Goal: Book appointment/travel/reservation

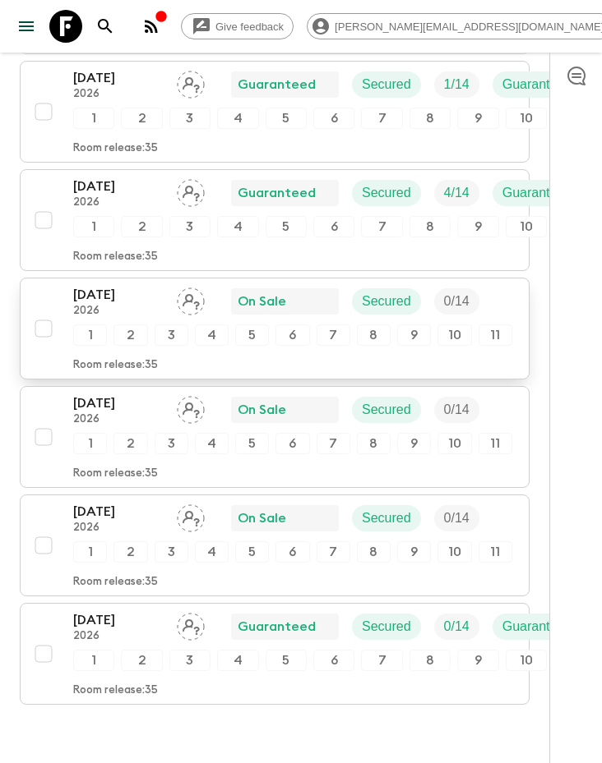
scroll to position [1009, 0]
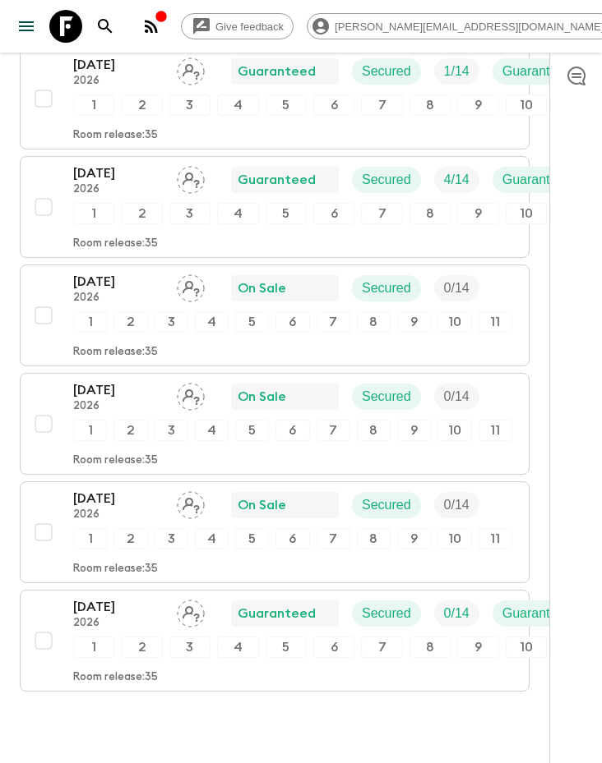
click at [279, 683] on div "Propose Departures Select All Bulk update Show Attention Required only Include …" at bounding box center [274, 3] width 509 height 1458
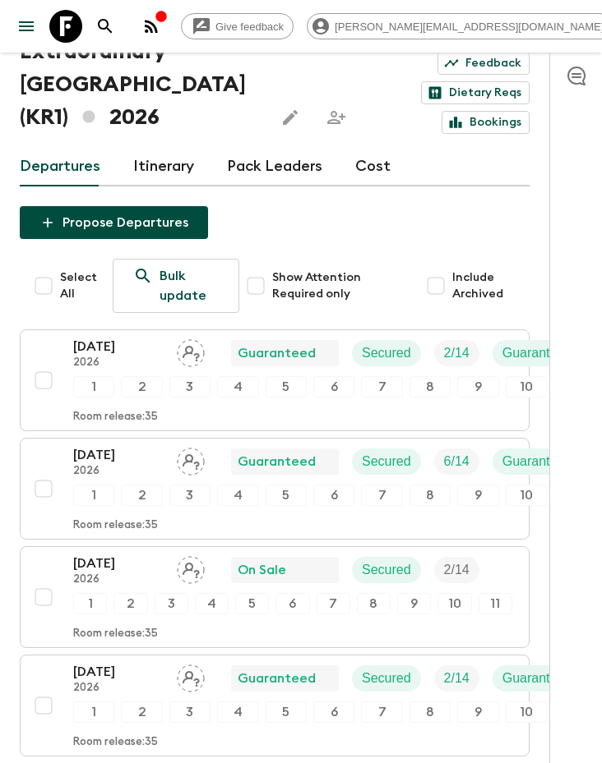
scroll to position [0, 0]
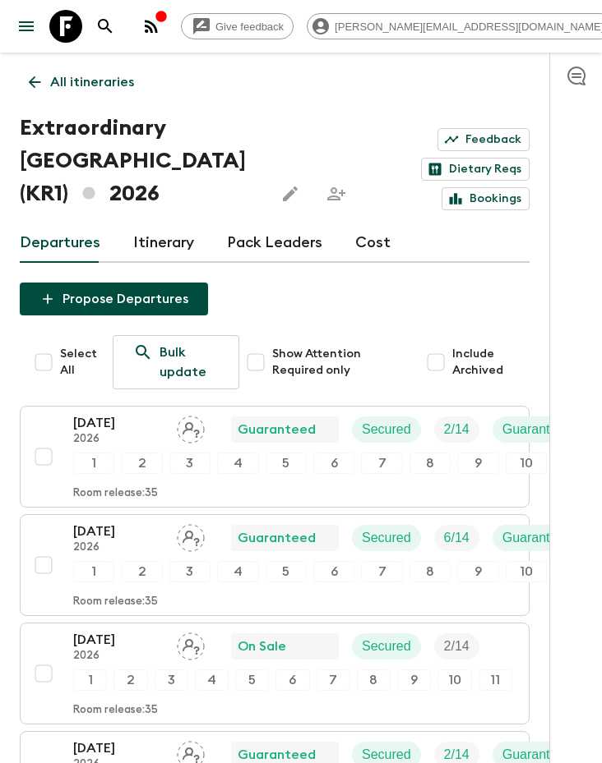
click at [40, 76] on icon at bounding box center [34, 82] width 18 height 18
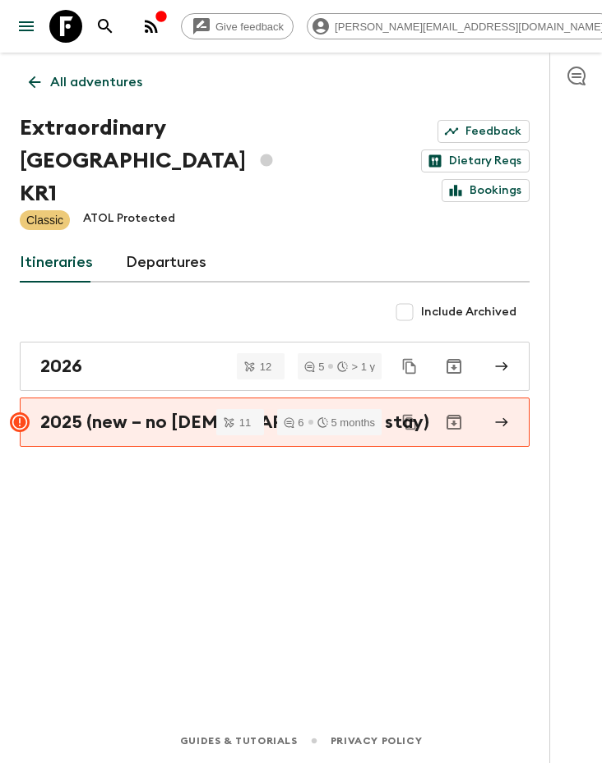
click at [30, 85] on icon at bounding box center [34, 82] width 18 height 18
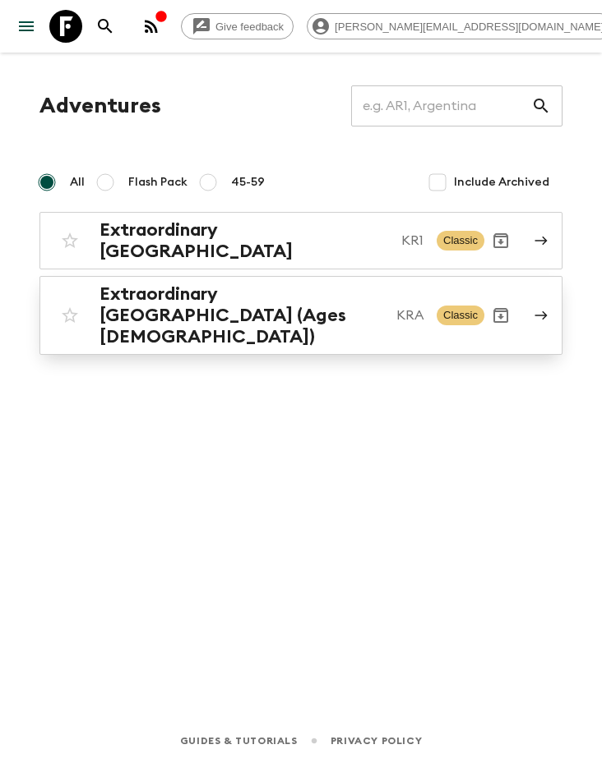
click at [251, 302] on h2 "Extraordinary [GEOGRAPHIC_DATA] (Ages [DEMOGRAPHIC_DATA])" at bounding box center [241, 316] width 284 height 64
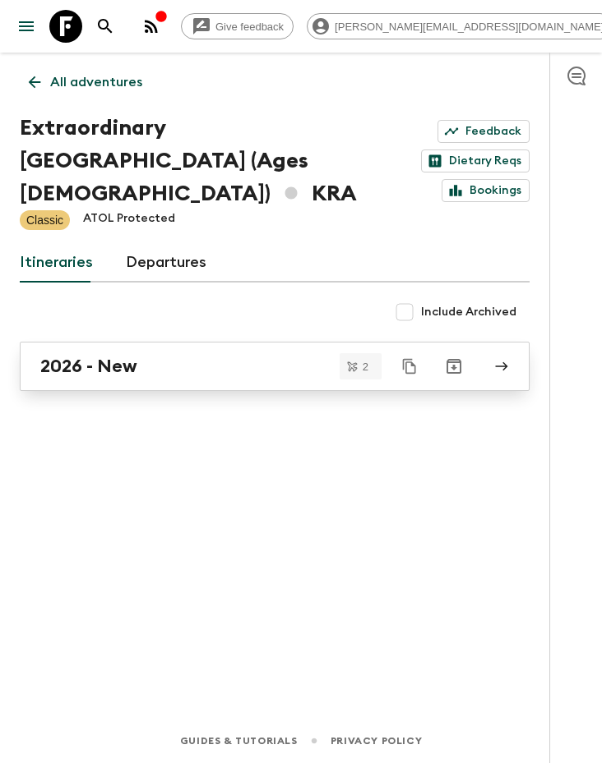
click at [154, 356] on div "2026 - New" at bounding box center [258, 366] width 437 height 21
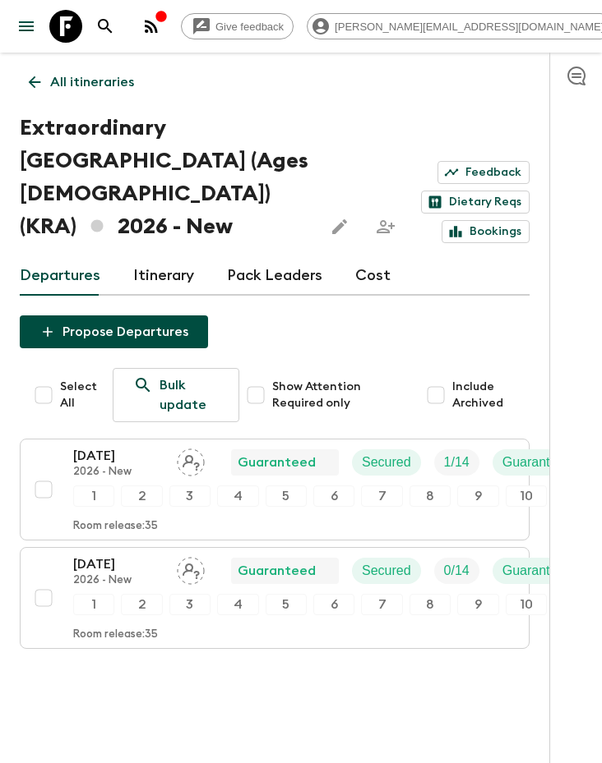
click at [37, 79] on icon at bounding box center [34, 82] width 18 height 18
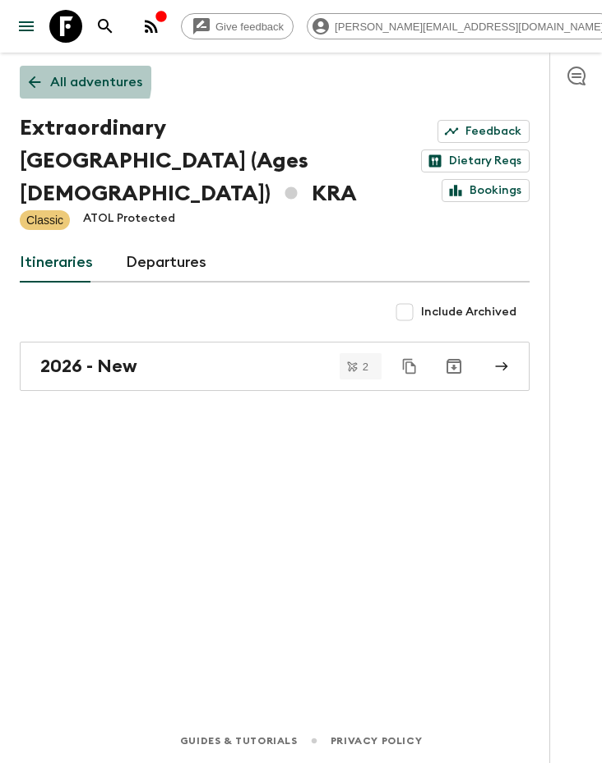
click at [34, 75] on icon at bounding box center [34, 82] width 18 height 18
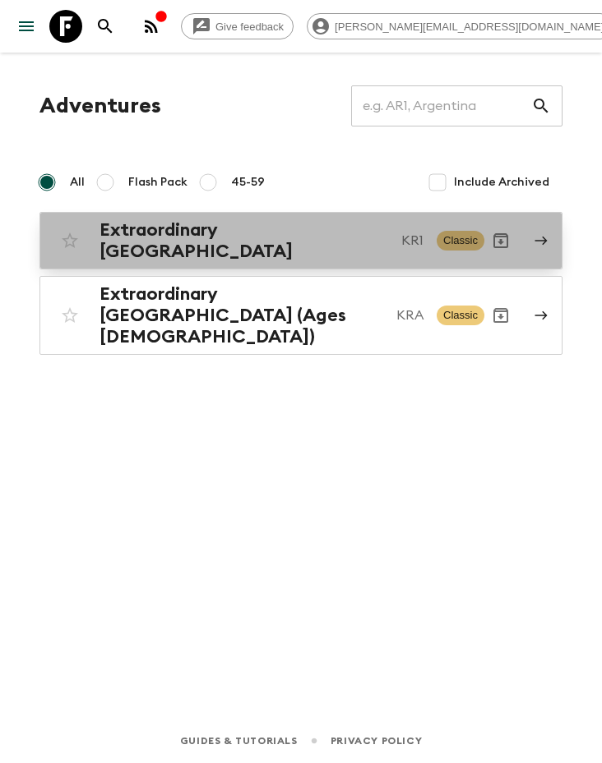
click at [252, 223] on div "Extraordinary [GEOGRAPHIC_DATA] KR1 Classic" at bounding box center [268, 240] width 431 height 43
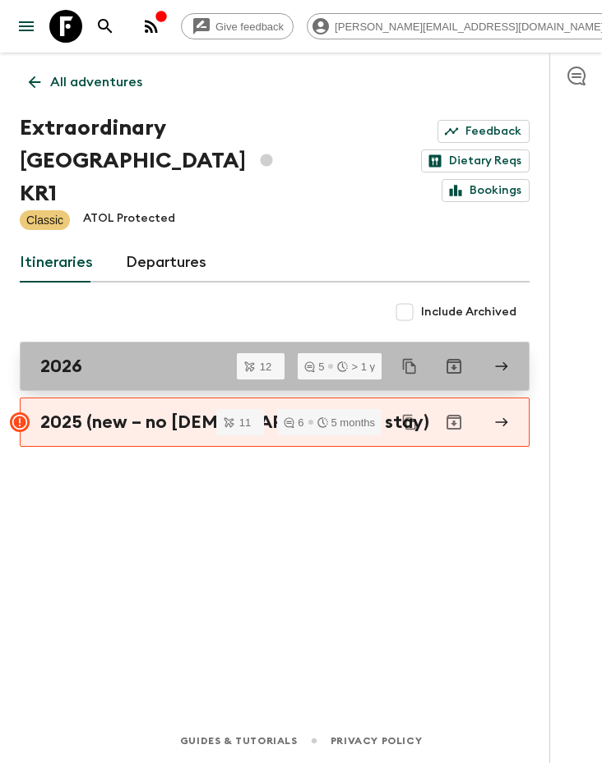
click at [131, 356] on div "2026" at bounding box center [258, 366] width 437 height 21
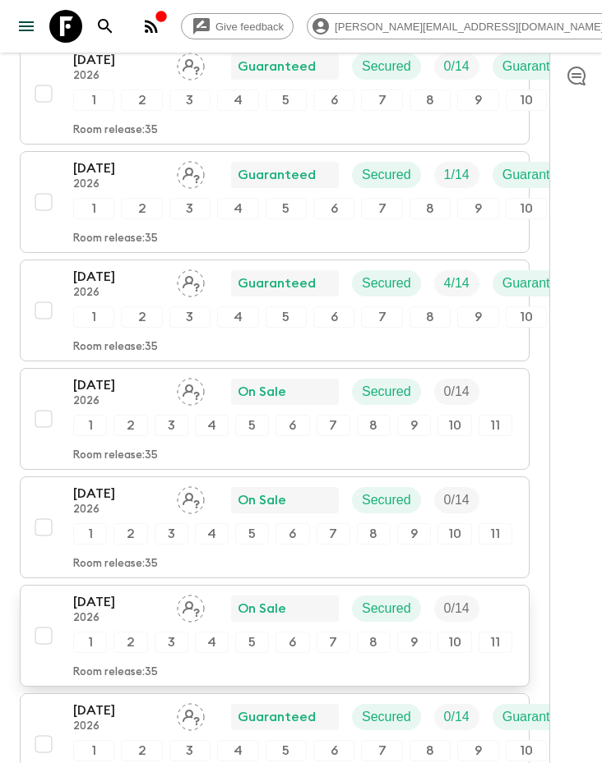
scroll to position [893, 0]
